Goal: Task Accomplishment & Management: Complete application form

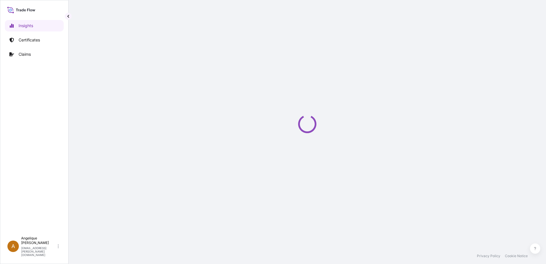
select select "2025"
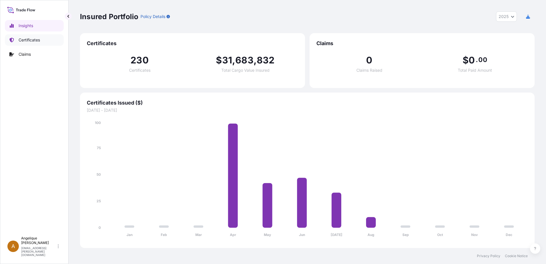
click at [28, 41] on p "Certificates" at bounding box center [29, 40] width 21 height 6
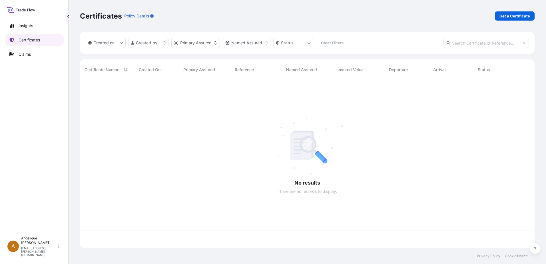
scroll to position [167, 450]
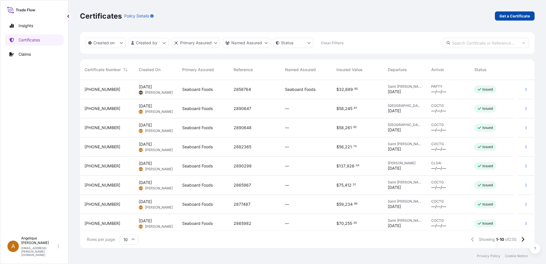
click at [506, 17] on p "Get a Certificate" at bounding box center [514, 16] width 31 height 6
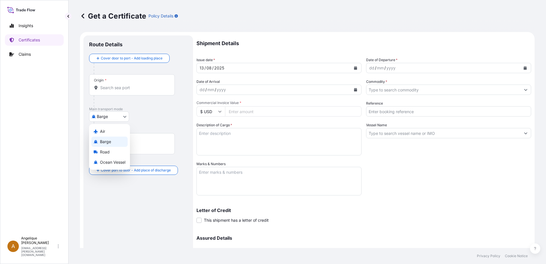
click at [126, 116] on body "Insights Certificates Claims A [PERSON_NAME] [PERSON_NAME][EMAIL_ADDRESS][PERSO…" at bounding box center [273, 132] width 546 height 264
click at [105, 162] on span "Ocean Vessel" at bounding box center [112, 162] width 25 height 6
select select "Ocean Vessel"
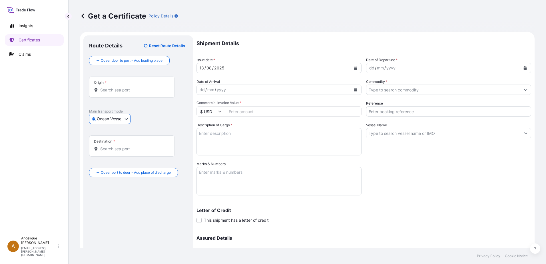
click at [106, 92] on input "Origin *" at bounding box center [133, 90] width 67 height 6
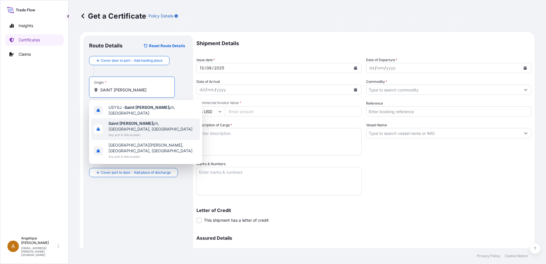
click at [109, 122] on b "Saint [PERSON_NAME]" at bounding box center [130, 123] width 45 height 5
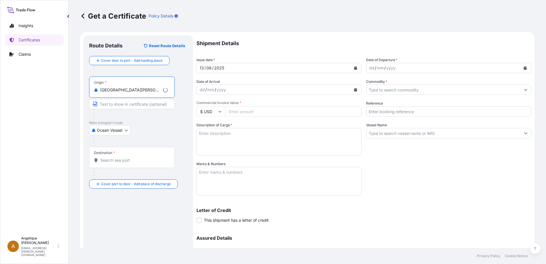
type input "[GEOGRAPHIC_DATA][PERSON_NAME], [GEOGRAPHIC_DATA], [GEOGRAPHIC_DATA]"
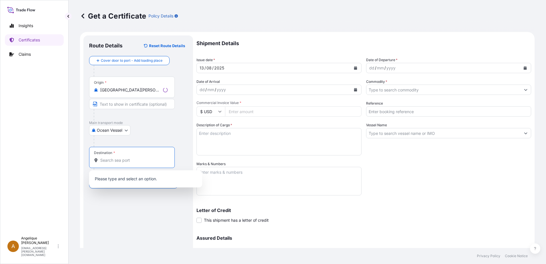
click at [110, 160] on input "Destination *" at bounding box center [133, 160] width 67 height 6
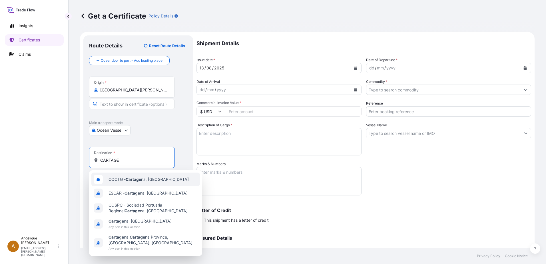
click at [127, 176] on div "COCTG - Cartage na, [GEOGRAPHIC_DATA]" at bounding box center [145, 179] width 108 height 14
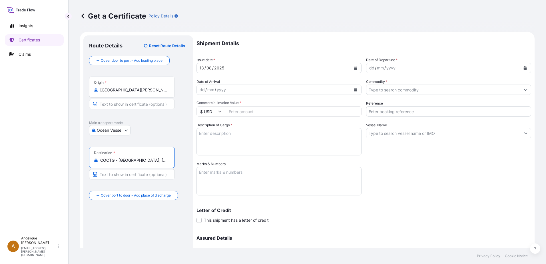
type input "COCTG - [GEOGRAPHIC_DATA], [GEOGRAPHIC_DATA]"
click at [524, 67] on icon "Calendar" at bounding box center [525, 67] width 3 height 3
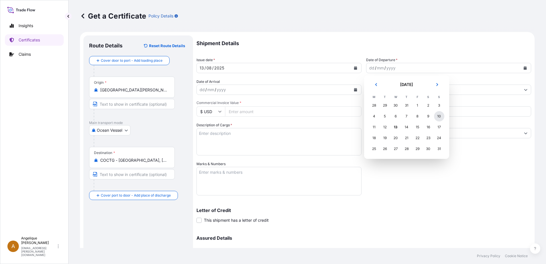
click at [437, 115] on div "10" at bounding box center [439, 116] width 10 height 10
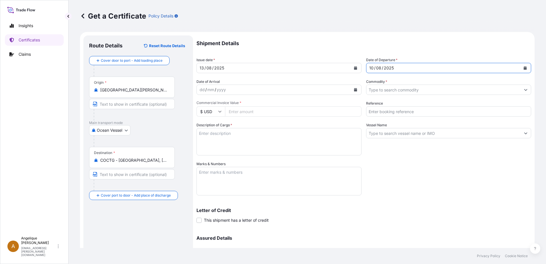
click at [379, 90] on input "Commodity *" at bounding box center [443, 89] width 154 height 10
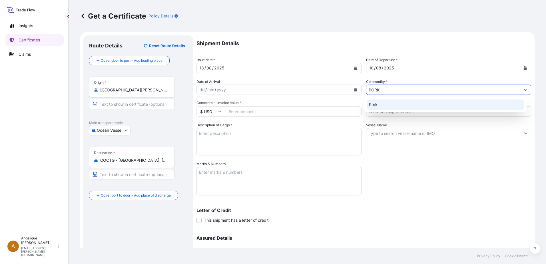
click at [384, 103] on div "Pork" at bounding box center [446, 104] width 158 height 10
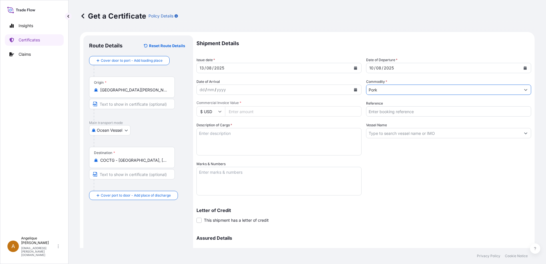
type input "Pork"
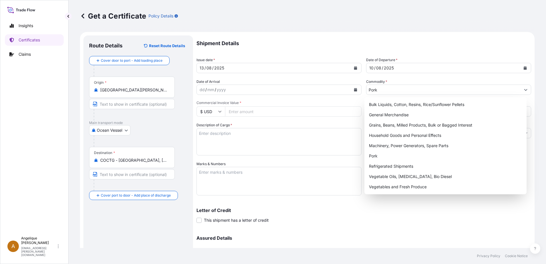
click at [247, 111] on input "Commercial Invoice Value *" at bounding box center [293, 111] width 136 height 10
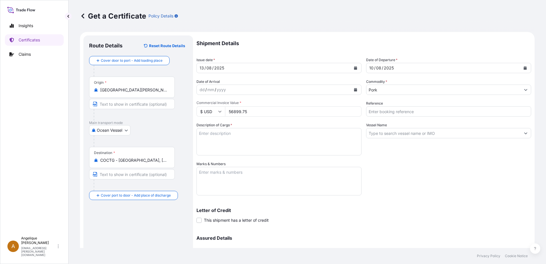
type input "56899.75"
type input "2880084"
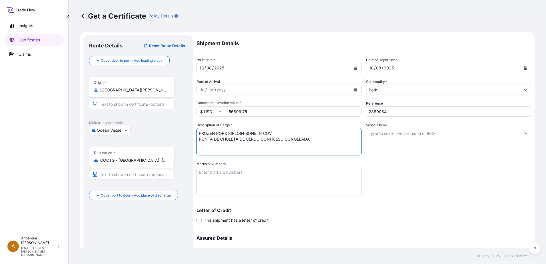
type textarea "FROZEN PORK SIRLOIN BONE IN COV PUNTA DE CHULETA DE CERDO CONHUESO CONGELADA"
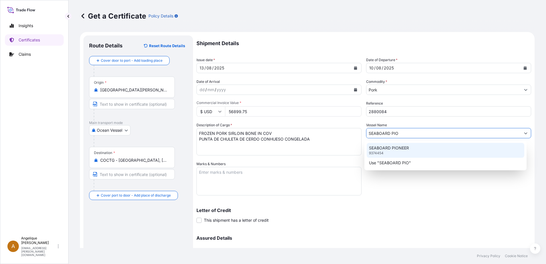
click at [380, 150] on p "SEABOARD PIONEER" at bounding box center [389, 148] width 40 height 6
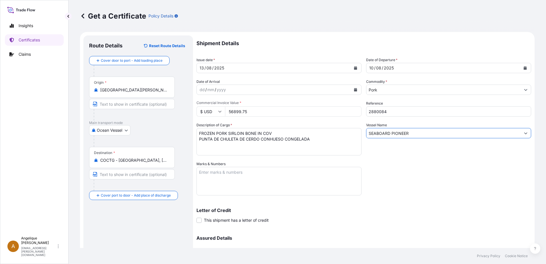
type input "SEABOARD PIONEER"
click at [206, 176] on textarea "Marks & Numbers" at bounding box center [278, 181] width 165 height 29
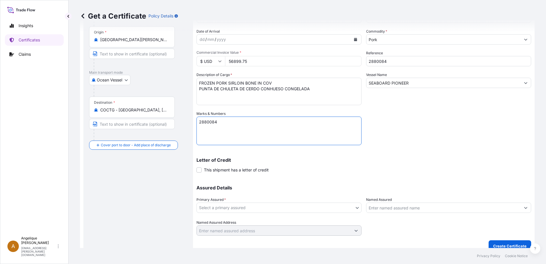
scroll to position [57, 0]
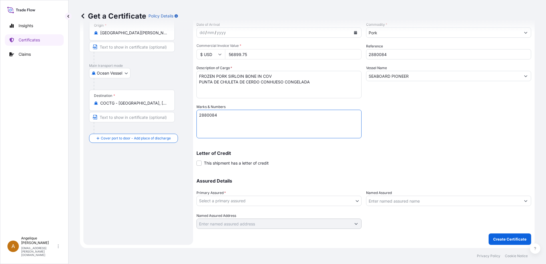
type textarea "2880084"
click at [239, 200] on body "Insights Certificates Claims A [PERSON_NAME] [PERSON_NAME][EMAIL_ADDRESS][PERSO…" at bounding box center [273, 132] width 546 height 264
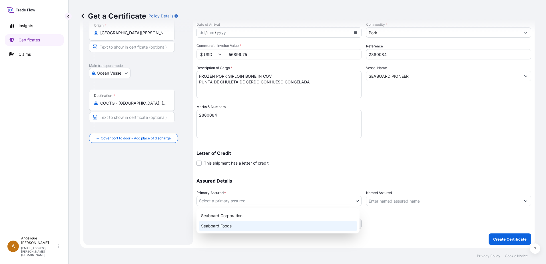
click at [225, 225] on div "Seaboard Foods" at bounding box center [278, 226] width 158 height 10
select select "31638"
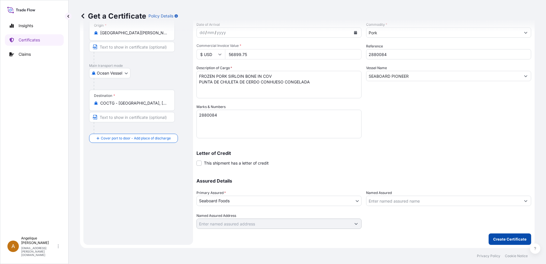
click at [498, 238] on p "Create Certificate" at bounding box center [509, 239] width 33 height 6
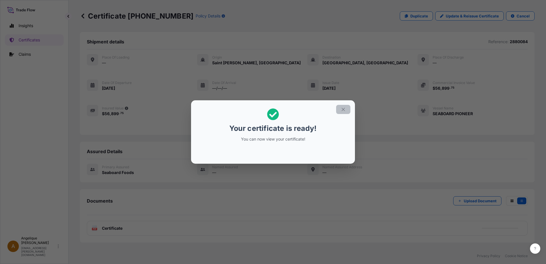
click at [345, 108] on icon "button" at bounding box center [343, 109] width 5 height 5
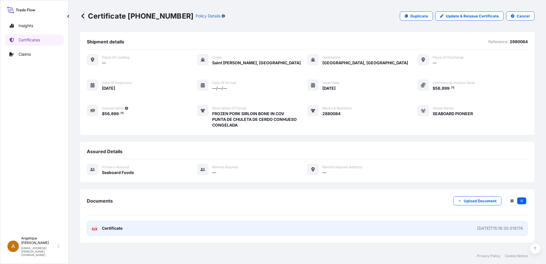
click at [150, 229] on link "PDF Certificate [DATE]T15:16:30.019174" at bounding box center [307, 228] width 441 height 15
